Goal: Transaction & Acquisition: Purchase product/service

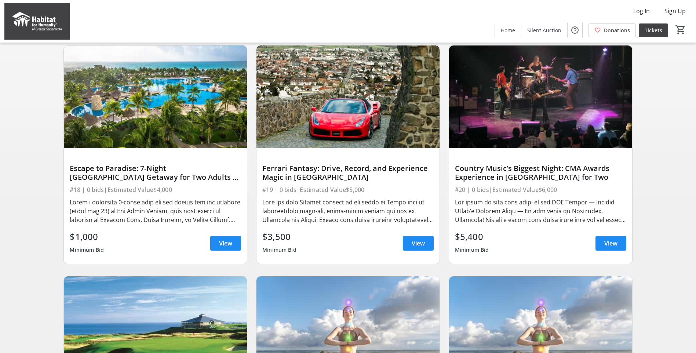
scroll to position [293, 0]
click at [223, 247] on span "View" at bounding box center [225, 242] width 13 height 9
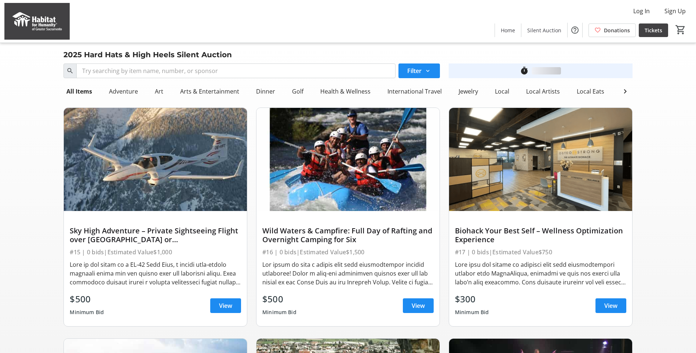
scroll to position [293, 0]
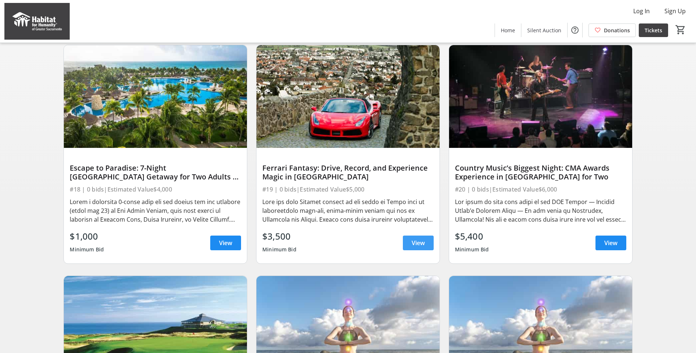
click at [416, 247] on span "View" at bounding box center [418, 242] width 13 height 9
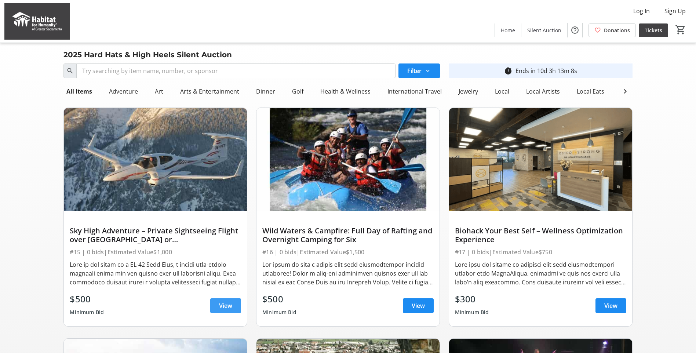
click at [218, 310] on span at bounding box center [225, 306] width 31 height 18
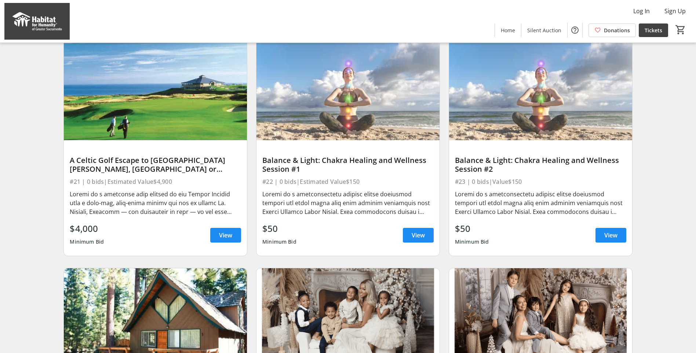
scroll to position [550, 0]
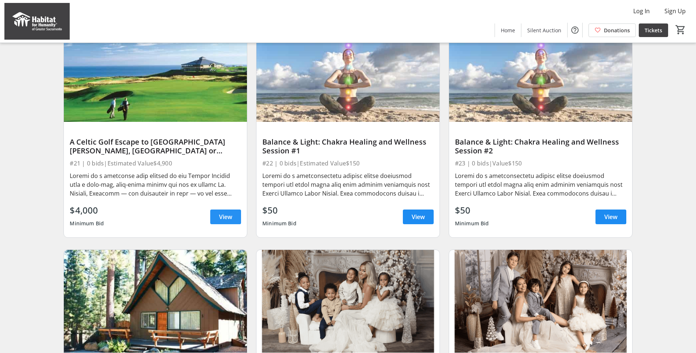
click at [229, 221] on span "View" at bounding box center [225, 216] width 13 height 9
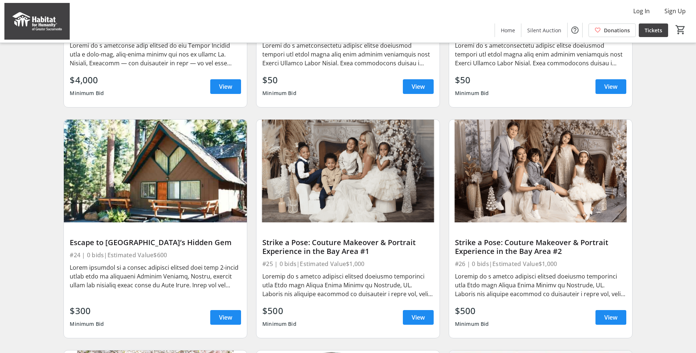
scroll to position [697, 0]
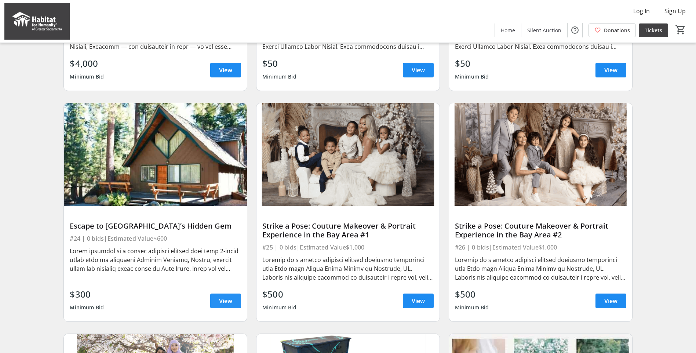
click at [229, 305] on span "View" at bounding box center [225, 300] width 13 height 9
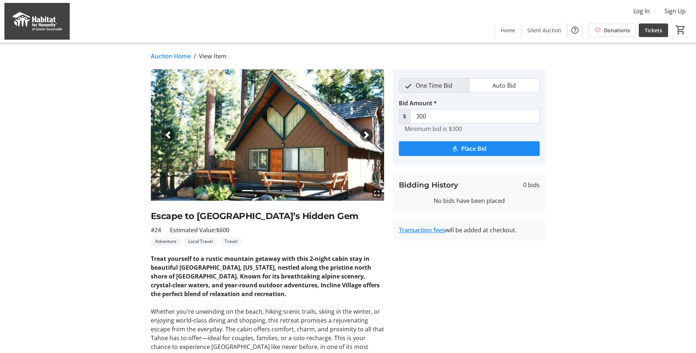
click at [367, 134] on span "button" at bounding box center [366, 134] width 7 height 7
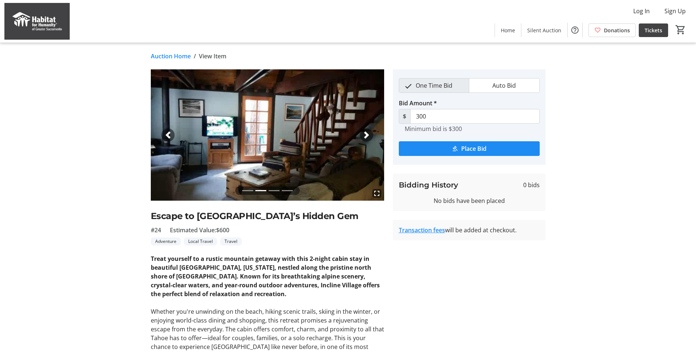
click at [366, 134] on span "button" at bounding box center [366, 134] width 7 height 7
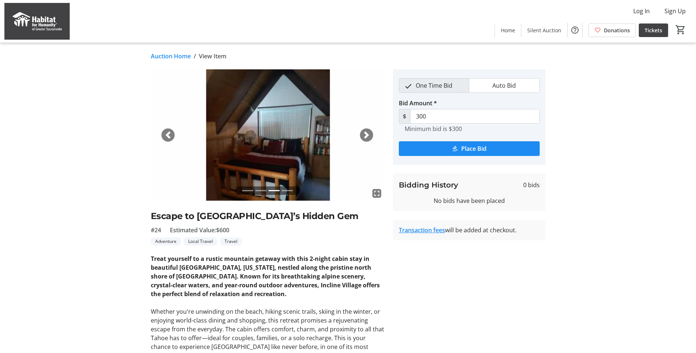
click at [366, 134] on span "button" at bounding box center [366, 134] width 7 height 7
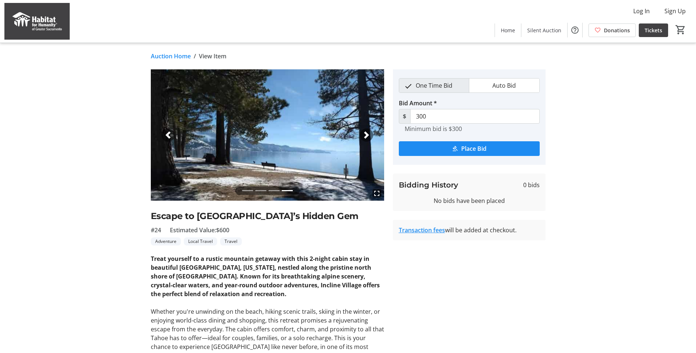
click at [366, 134] on span "button" at bounding box center [366, 134] width 7 height 7
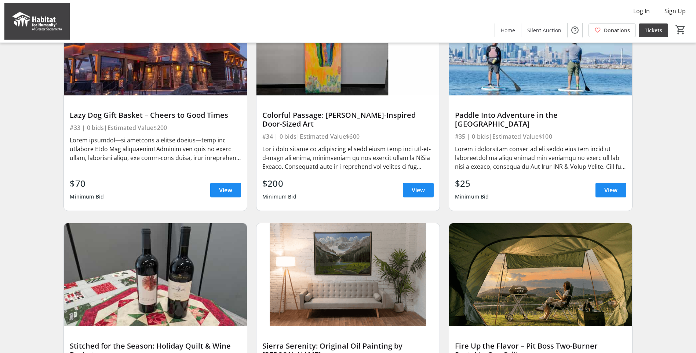
scroll to position [1504, 0]
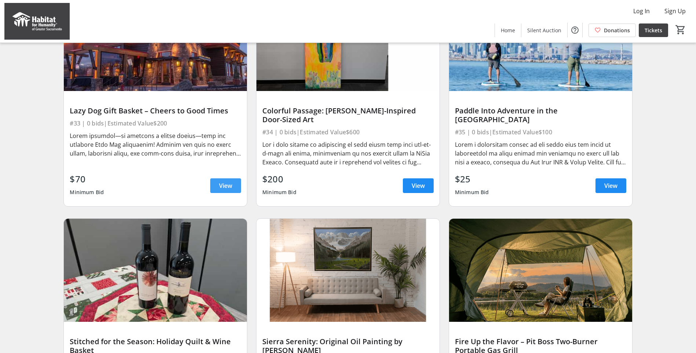
click at [218, 191] on span at bounding box center [225, 186] width 31 height 18
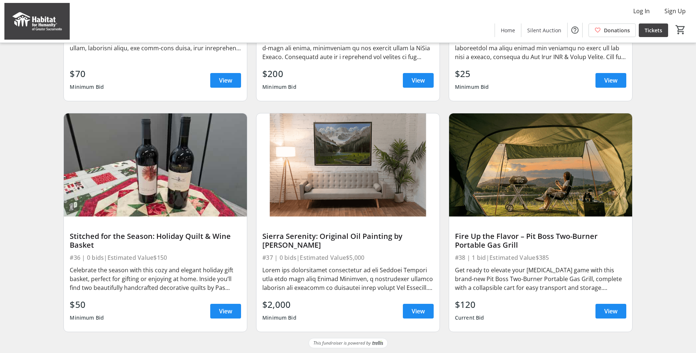
scroll to position [1616, 0]
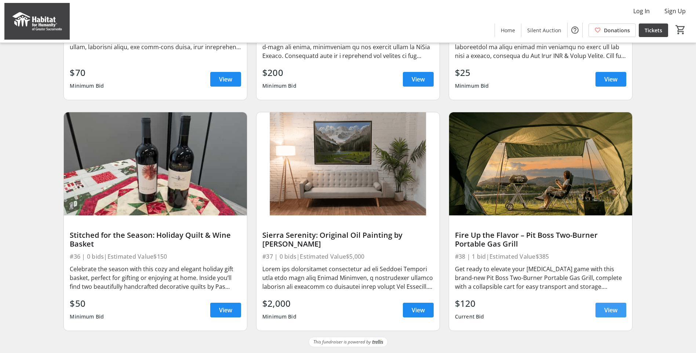
click at [607, 309] on span "View" at bounding box center [610, 310] width 13 height 9
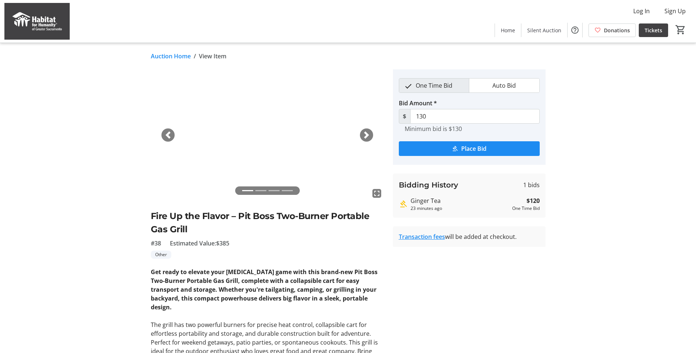
click at [365, 136] on span "button" at bounding box center [366, 134] width 7 height 7
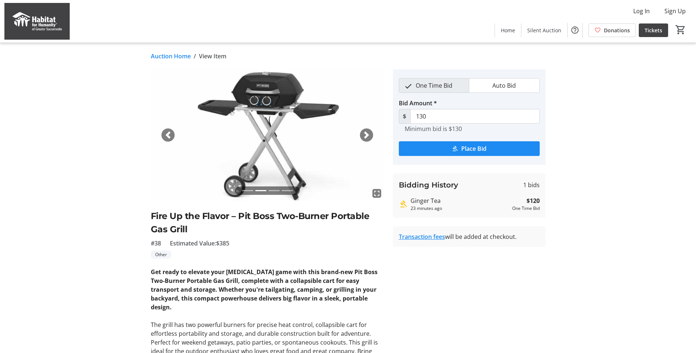
click at [367, 137] on span "button" at bounding box center [366, 134] width 7 height 7
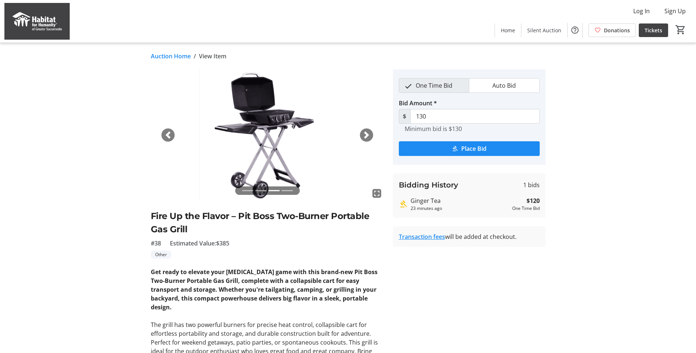
click at [367, 137] on span "button" at bounding box center [366, 134] width 7 height 7
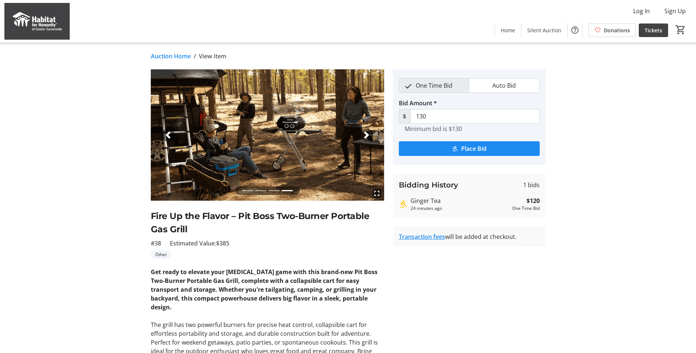
click at [366, 136] on span "button" at bounding box center [366, 134] width 7 height 7
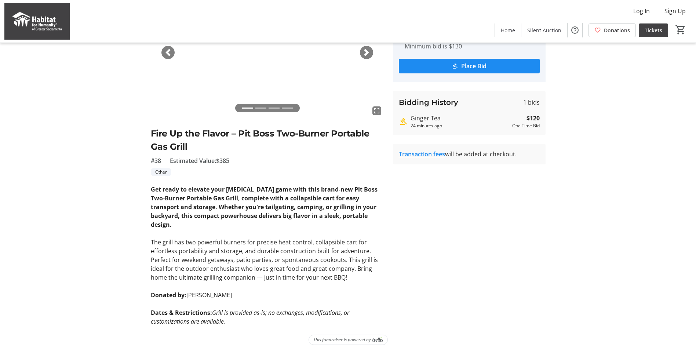
scroll to position [83, 0]
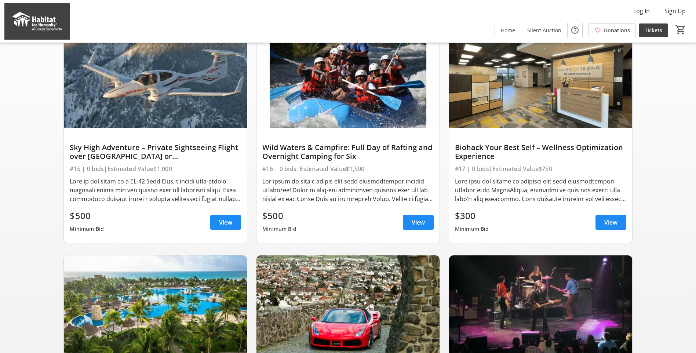
scroll to position [1616, 0]
